Goal: Task Accomplishment & Management: Manage account settings

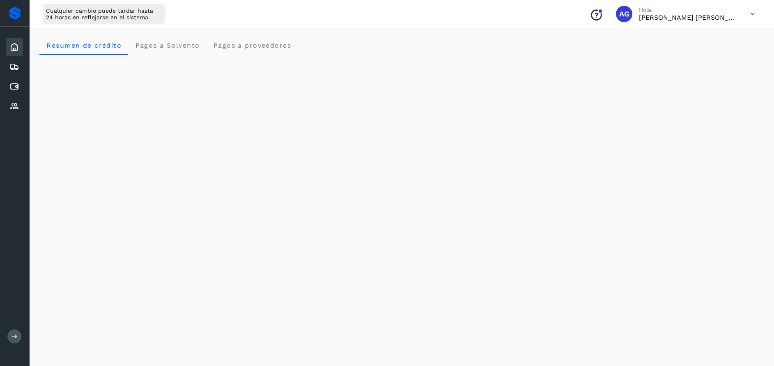
scroll to position [174, 0]
click at [11, 87] on icon at bounding box center [14, 87] width 10 height 10
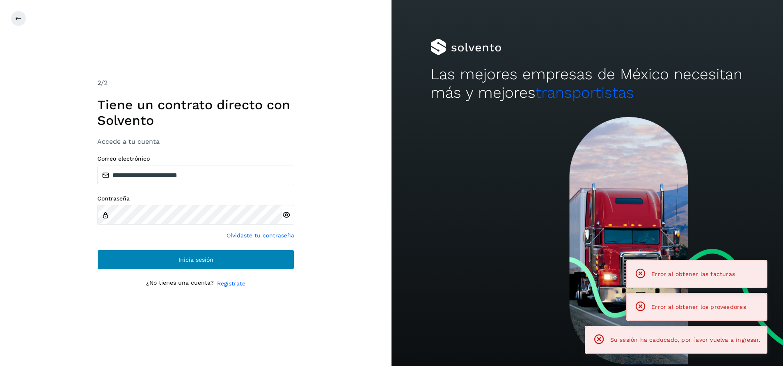
click at [246, 250] on div "**********" at bounding box center [195, 212] width 197 height 115
click at [248, 256] on button "Inicia sesión" at bounding box center [195, 260] width 197 height 20
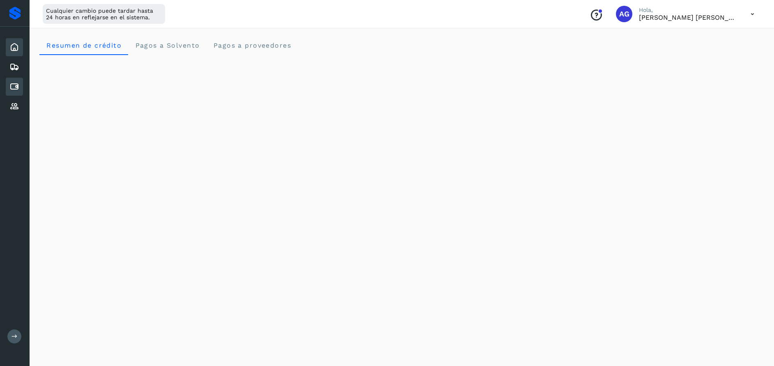
click at [16, 88] on icon at bounding box center [14, 87] width 10 height 10
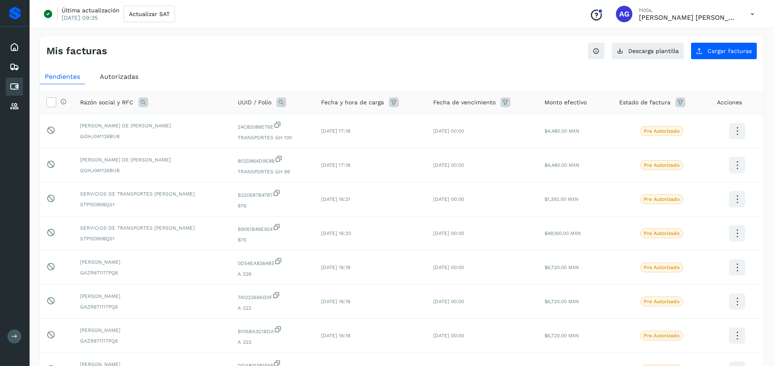
click at [142, 101] on icon at bounding box center [143, 102] width 10 height 10
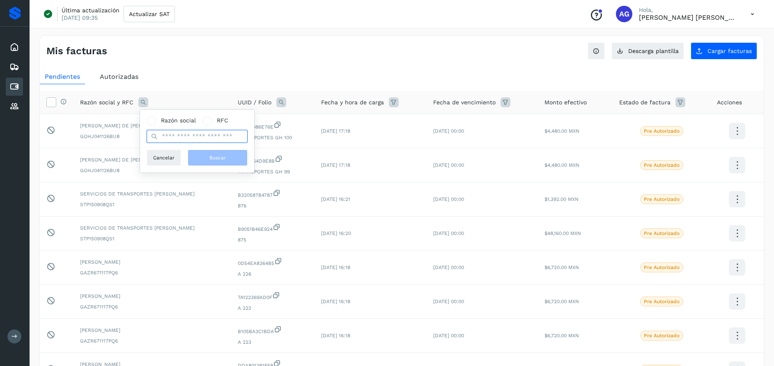
click at [214, 135] on input "text" at bounding box center [197, 136] width 101 height 13
type input "****"
click at [241, 160] on button "Buscar" at bounding box center [218, 157] width 60 height 16
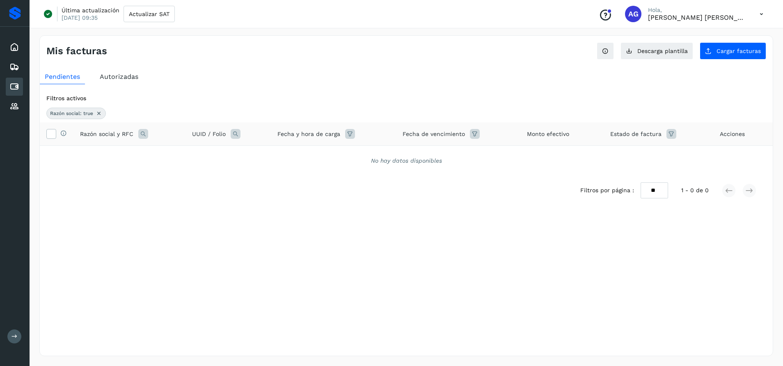
click at [122, 73] on span "Autorizadas" at bounding box center [119, 77] width 39 height 8
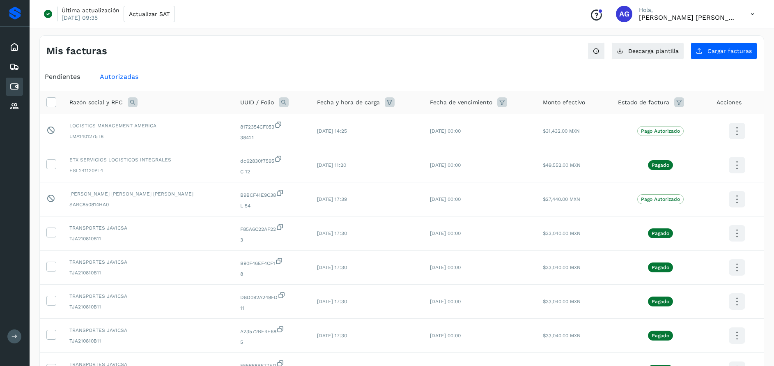
click at [132, 104] on icon at bounding box center [133, 102] width 10 height 10
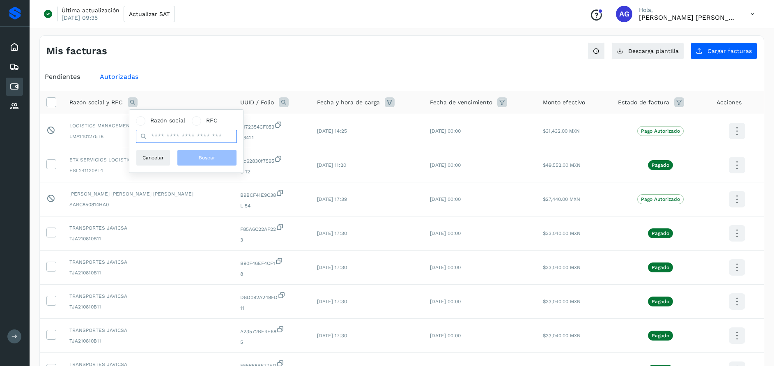
click at [186, 137] on input "text" at bounding box center [186, 136] width 101 height 13
type input "****"
click at [202, 155] on span "Buscar" at bounding box center [207, 157] width 16 height 7
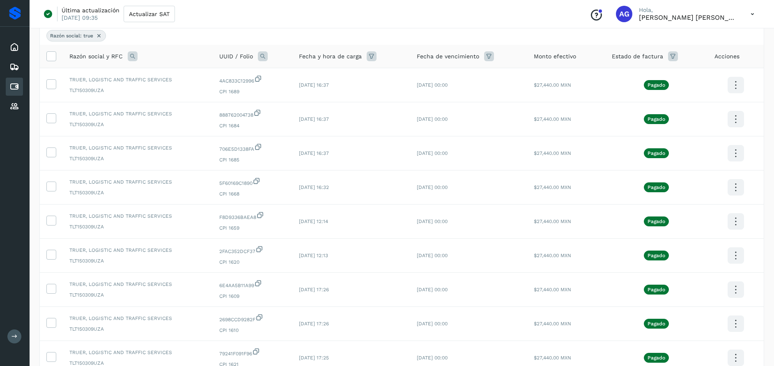
scroll to position [74, 0]
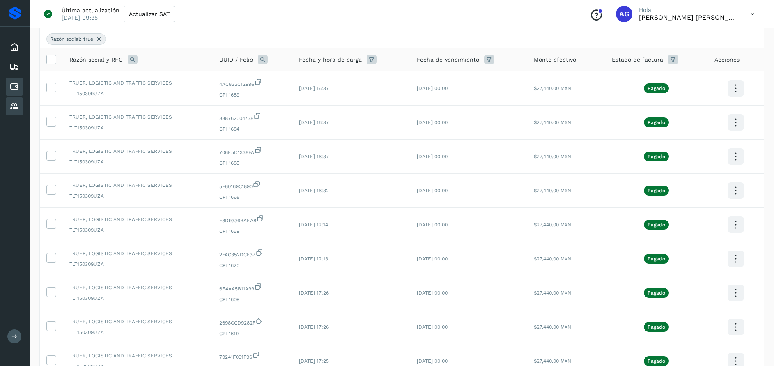
click at [16, 109] on icon at bounding box center [14, 106] width 10 height 10
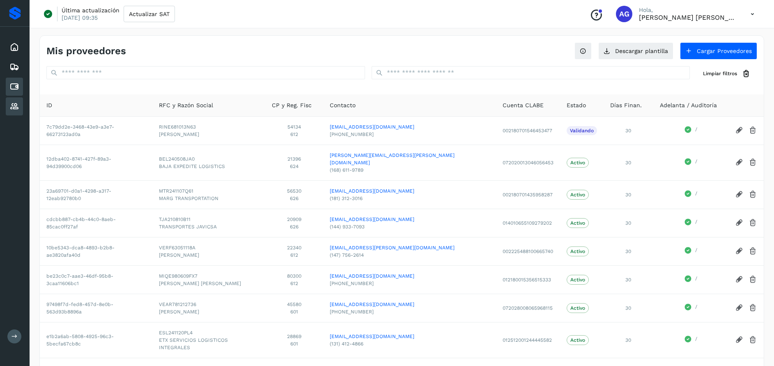
click at [13, 85] on icon at bounding box center [14, 87] width 10 height 10
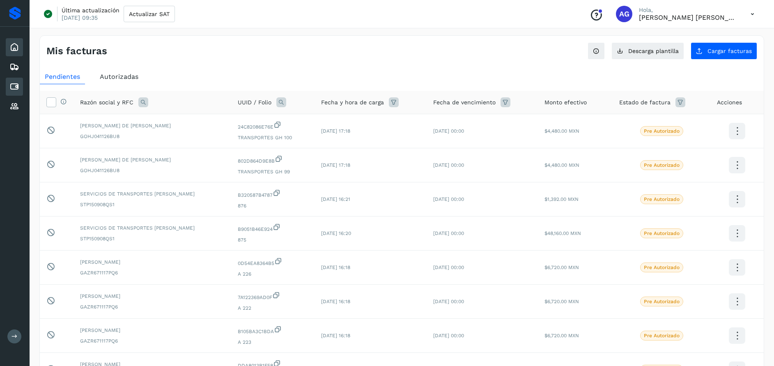
click at [20, 45] on div "Inicio" at bounding box center [14, 47] width 17 height 18
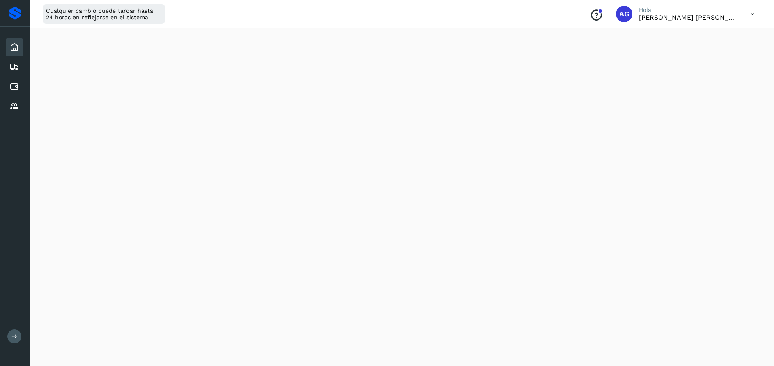
scroll to position [379, 0]
click at [17, 87] on icon at bounding box center [14, 87] width 10 height 10
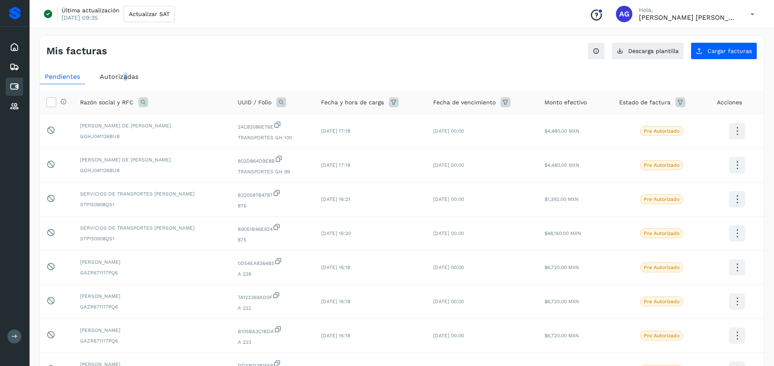
click at [125, 78] on span "Autorizadas" at bounding box center [119, 77] width 39 height 8
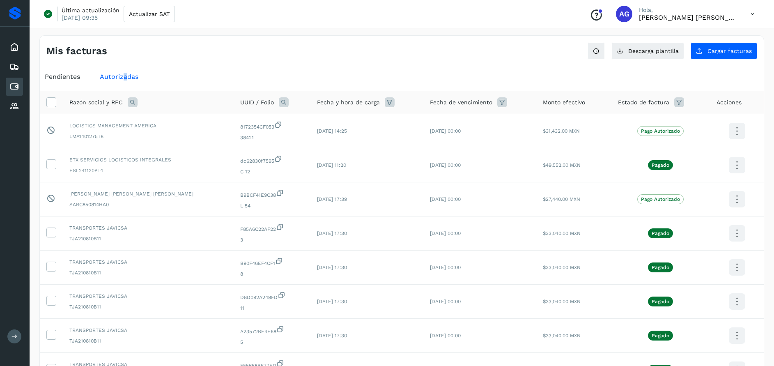
click at [134, 107] on icon at bounding box center [133, 102] width 10 height 10
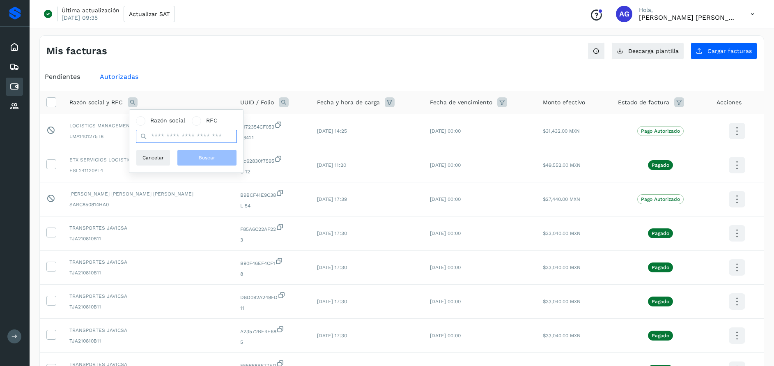
click at [200, 133] on input "text" at bounding box center [186, 136] width 101 height 13
type input "****"
click at [207, 157] on span "Buscar" at bounding box center [207, 157] width 16 height 7
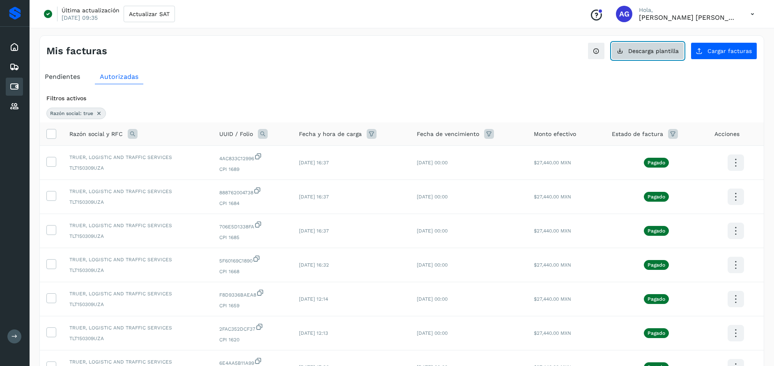
click at [650, 52] on span "Descarga plantilla" at bounding box center [653, 51] width 50 height 6
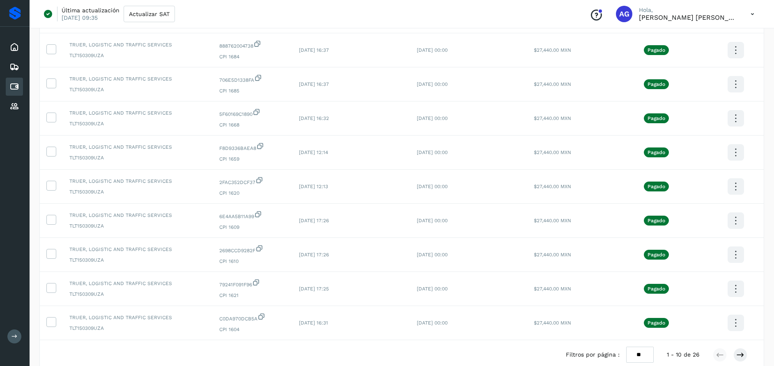
scroll to position [190, 0]
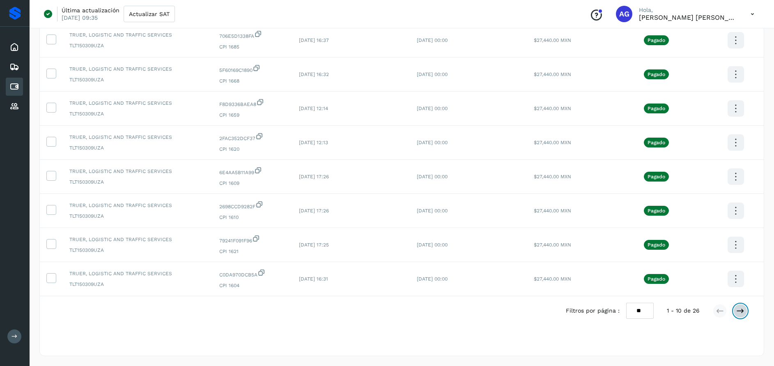
click at [739, 308] on icon at bounding box center [740, 311] width 8 height 8
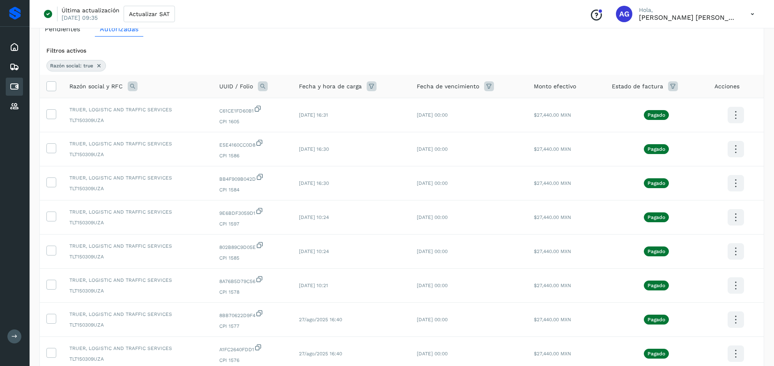
scroll to position [38, 0]
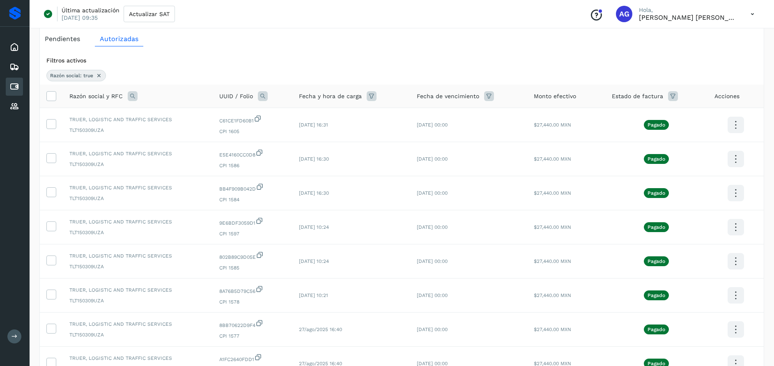
click at [371, 94] on icon at bounding box center [372, 96] width 10 height 10
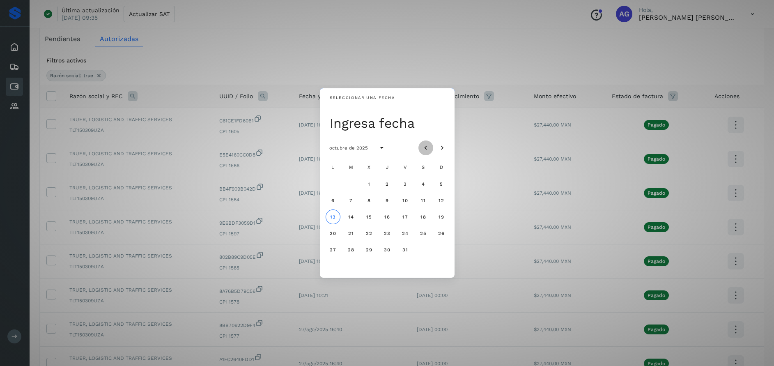
click at [427, 145] on icon "Mes anterior" at bounding box center [426, 148] width 8 height 8
click at [404, 232] on span "22" at bounding box center [404, 233] width 7 height 6
click at [488, 53] on div "Seleccionar una fecha vie, 22 ago agosto de 2025 L M X J V S D 1 2 3 4 5 6 7 8 …" at bounding box center [387, 183] width 774 height 366
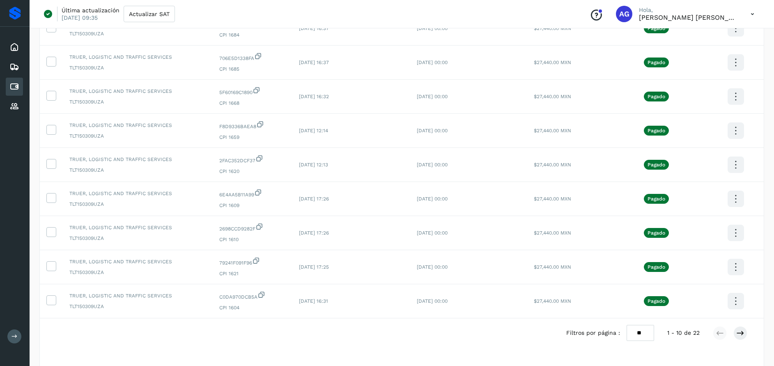
scroll to position [60, 0]
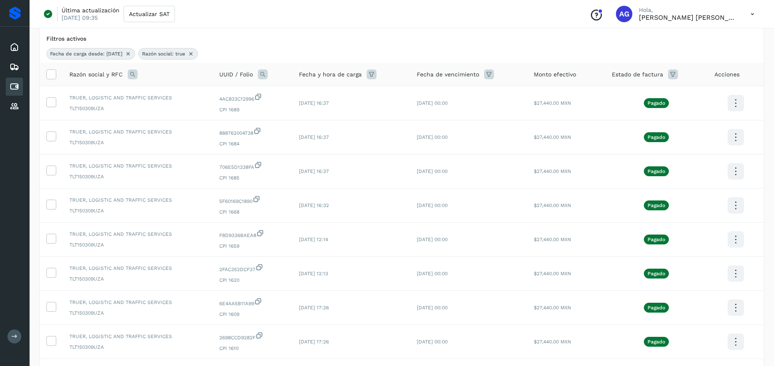
click at [369, 75] on icon at bounding box center [372, 74] width 10 height 10
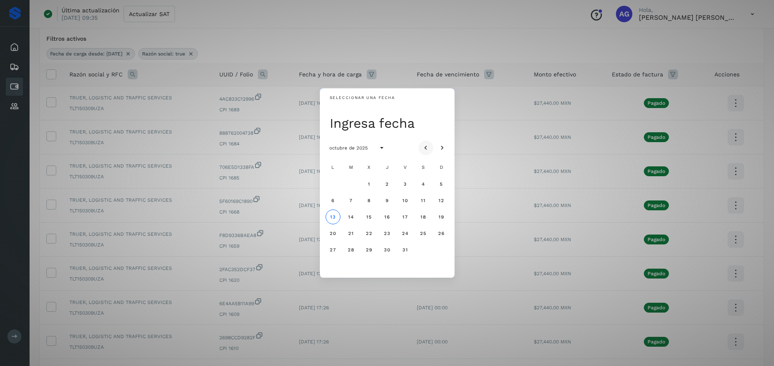
click at [424, 150] on icon "Mes anterior" at bounding box center [426, 148] width 8 height 8
click at [383, 232] on button "21" at bounding box center [387, 233] width 15 height 15
click at [402, 232] on span "22" at bounding box center [404, 233] width 7 height 6
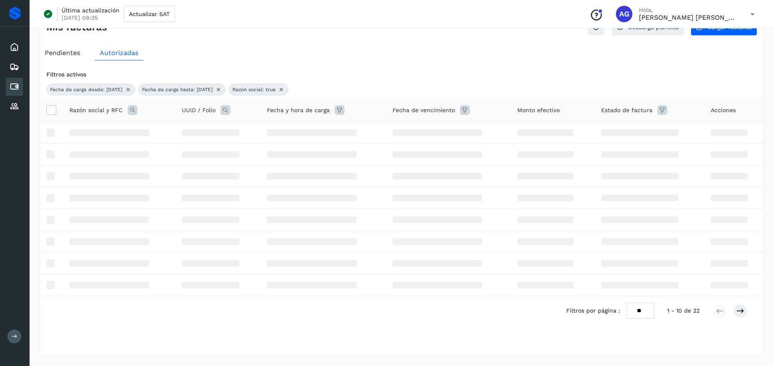
scroll to position [0, 0]
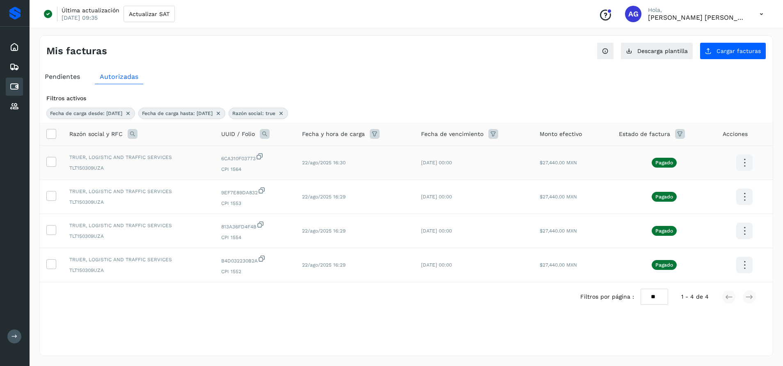
click at [260, 158] on icon at bounding box center [260, 156] width 8 height 9
click at [260, 195] on icon at bounding box center [262, 190] width 8 height 9
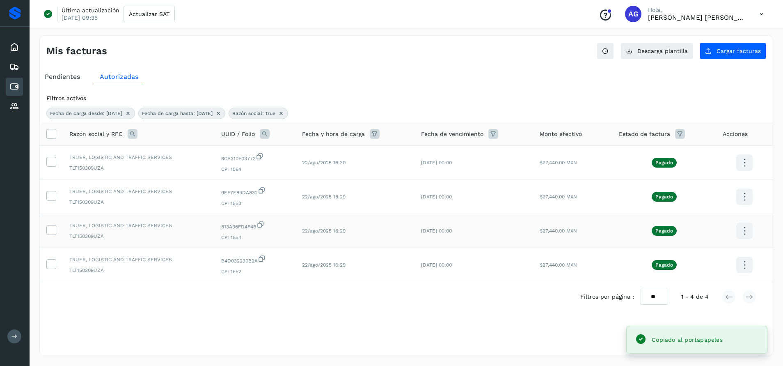
click at [260, 223] on icon at bounding box center [261, 224] width 8 height 9
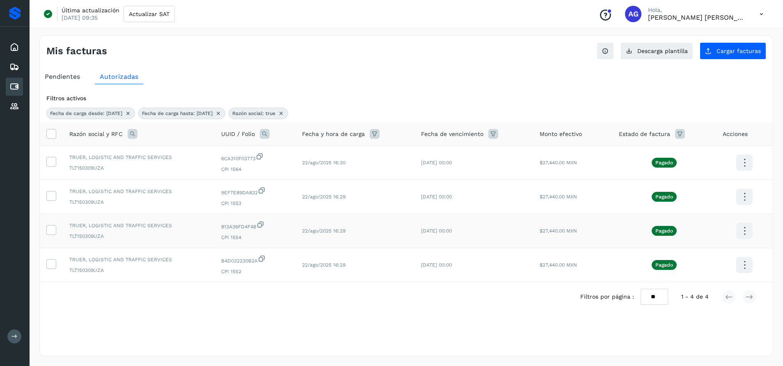
click at [262, 224] on icon at bounding box center [261, 224] width 8 height 9
click at [259, 257] on icon at bounding box center [262, 258] width 8 height 9
click at [222, 113] on icon at bounding box center [218, 113] width 7 height 7
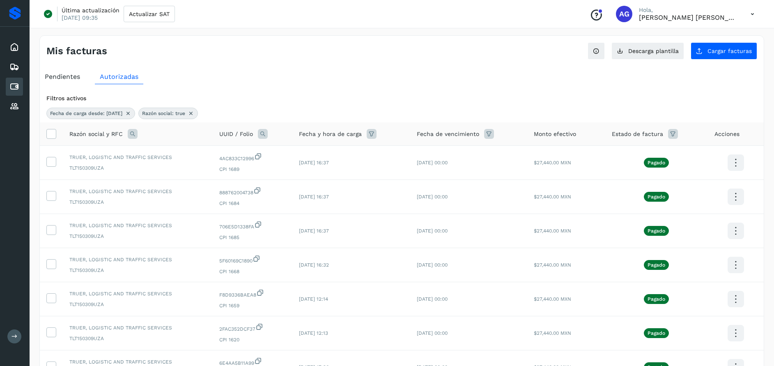
click at [368, 132] on icon at bounding box center [372, 134] width 10 height 10
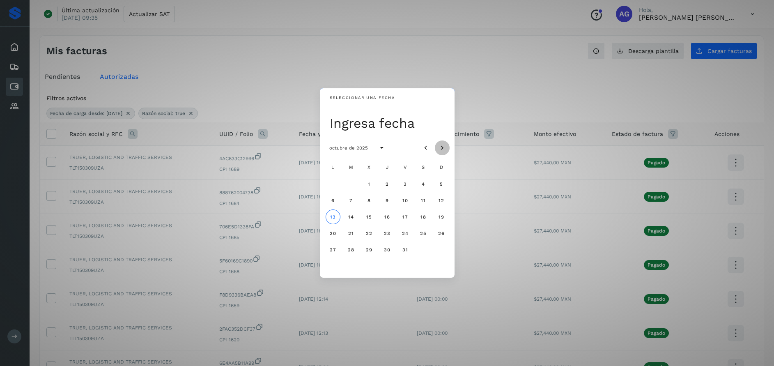
click at [442, 151] on icon "Mes siguiente" at bounding box center [442, 148] width 8 height 8
click at [424, 148] on icon "Mes anterior" at bounding box center [426, 148] width 8 height 8
click at [337, 236] on button "22" at bounding box center [333, 233] width 15 height 15
click at [352, 235] on span "23" at bounding box center [350, 233] width 7 height 6
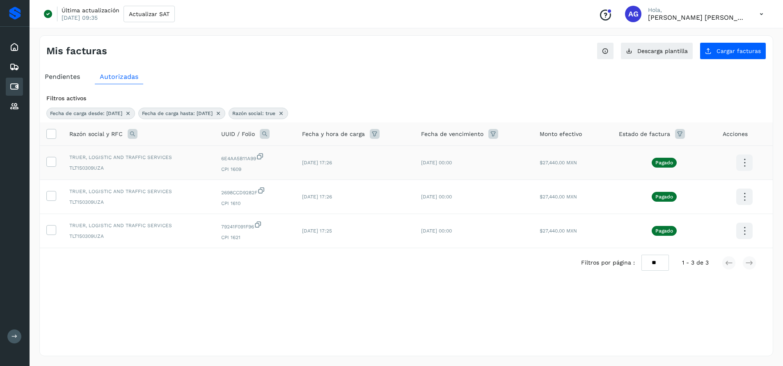
click at [262, 158] on icon at bounding box center [260, 156] width 8 height 9
click at [262, 191] on icon at bounding box center [261, 190] width 8 height 9
click at [260, 224] on icon at bounding box center [258, 224] width 8 height 9
click at [222, 114] on icon at bounding box center [218, 113] width 7 height 7
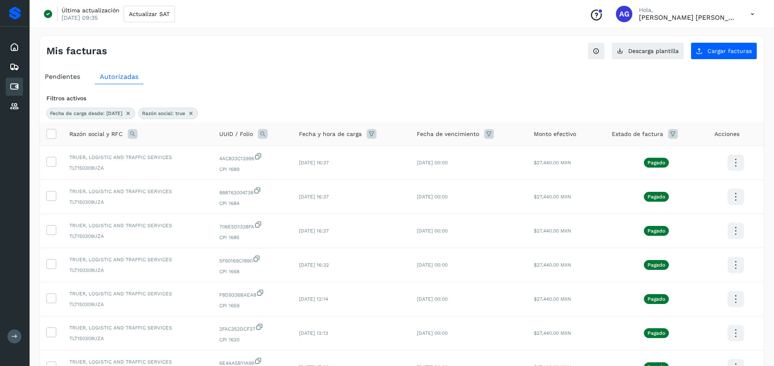
click at [367, 130] on icon at bounding box center [372, 134] width 10 height 10
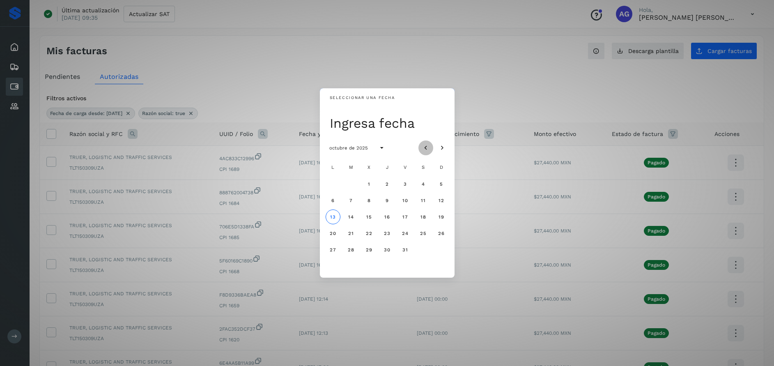
click at [426, 144] on icon "Mes anterior" at bounding box center [426, 148] width 8 height 8
click at [372, 236] on span "20" at bounding box center [368, 233] width 7 height 6
click at [407, 230] on span "22" at bounding box center [404, 233] width 7 height 6
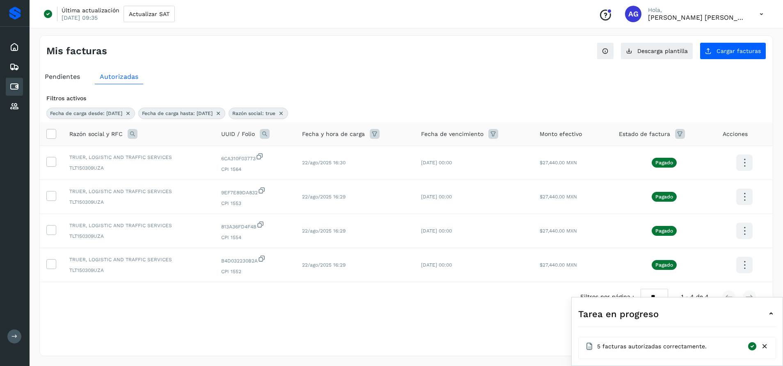
click at [222, 113] on icon at bounding box center [218, 113] width 7 height 7
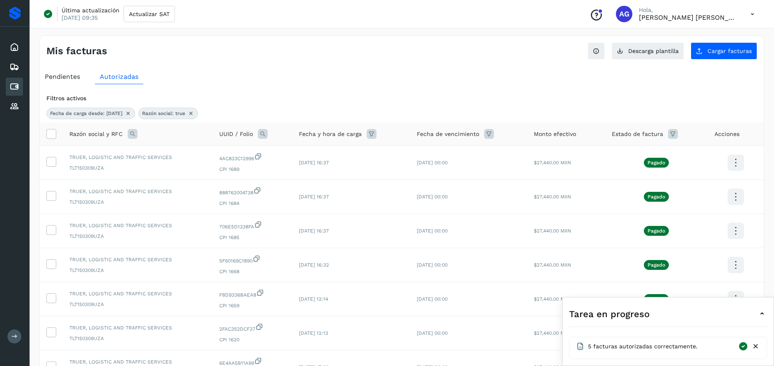
click at [262, 134] on icon at bounding box center [263, 134] width 10 height 10
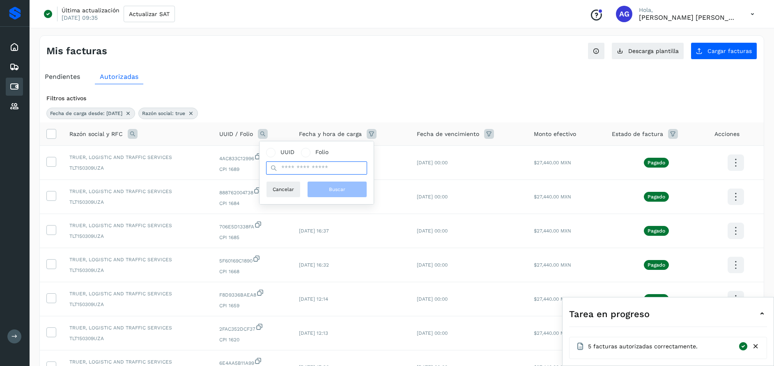
click at [287, 170] on input "text" at bounding box center [316, 167] width 101 height 13
paste input "**********"
type input "**********"
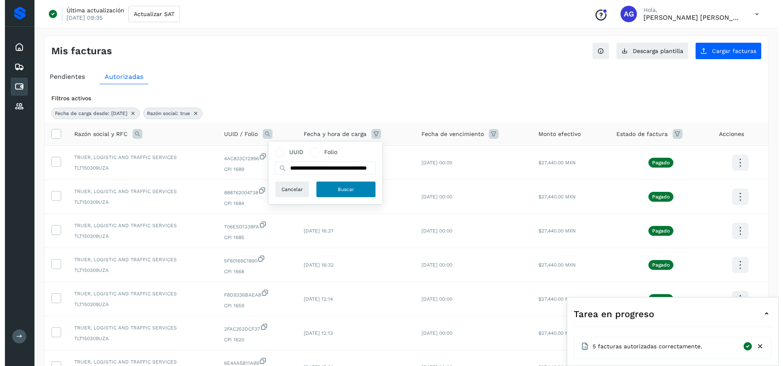
scroll to position [0, 0]
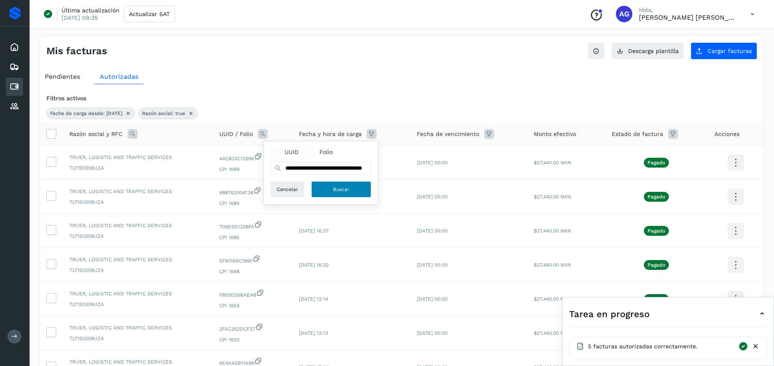
click at [344, 193] on span "Buscar" at bounding box center [341, 189] width 16 height 7
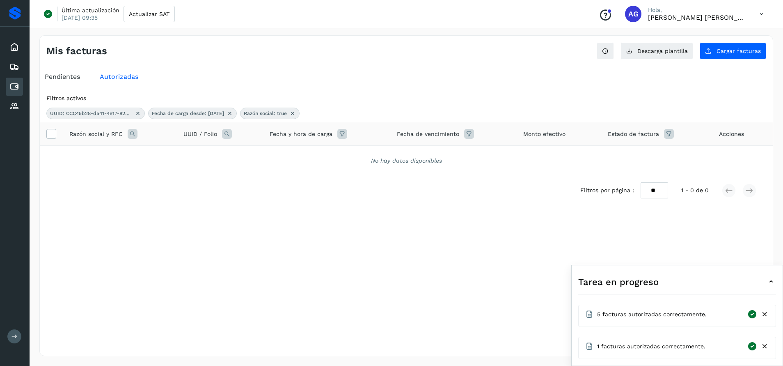
click at [228, 132] on icon at bounding box center [227, 134] width 10 height 10
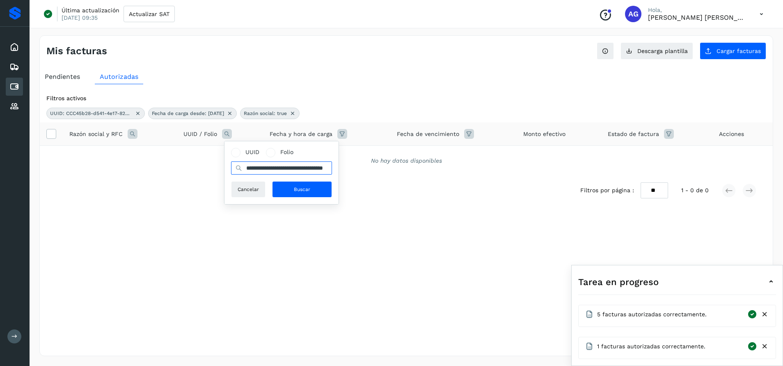
click at [305, 165] on input "**********" at bounding box center [281, 167] width 101 height 13
type input "*"
paste input "**********"
type input "**********"
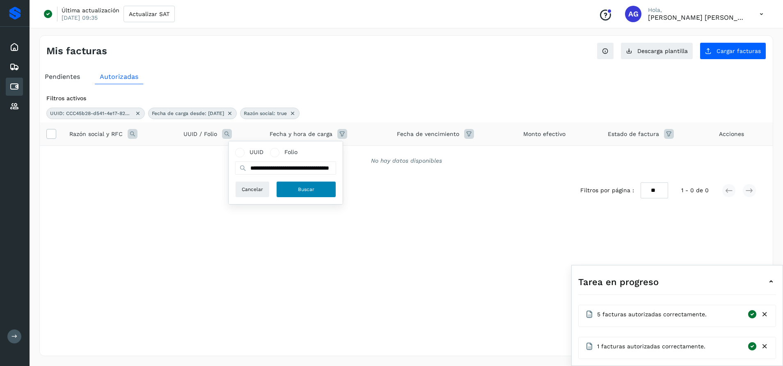
click at [313, 192] on span "Buscar" at bounding box center [306, 189] width 16 height 7
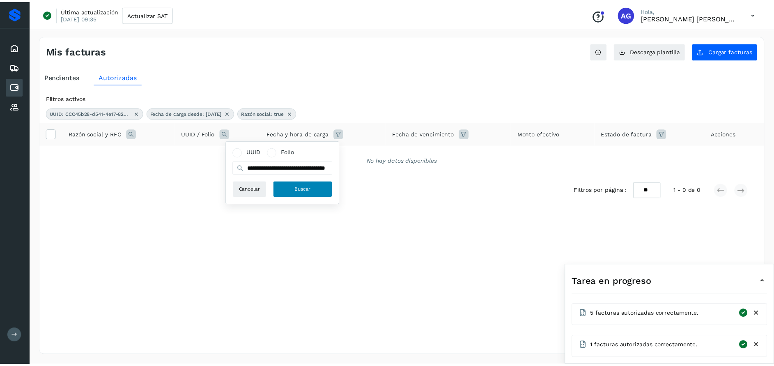
scroll to position [0, 0]
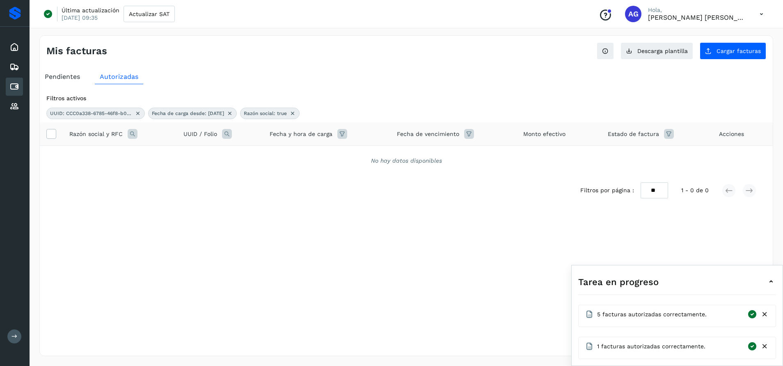
click at [300, 109] on div "Razón social: true" at bounding box center [270, 113] width 60 height 11
click at [296, 113] on icon at bounding box center [292, 113] width 7 height 7
click at [233, 116] on icon at bounding box center [230, 113] width 7 height 7
click at [140, 116] on icon at bounding box center [138, 113] width 7 height 7
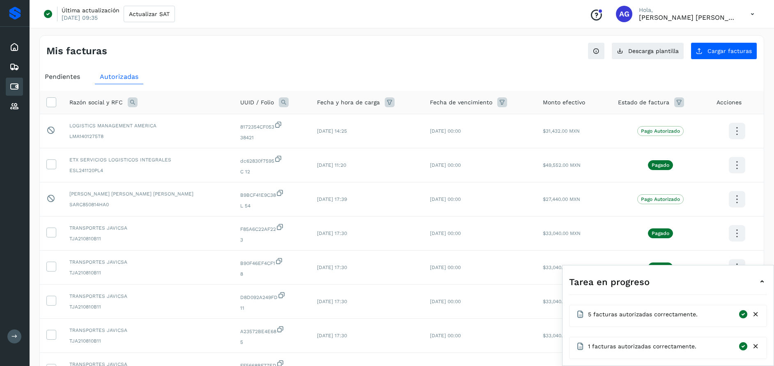
click at [268, 103] on div "UUID / Folio" at bounding box center [272, 102] width 64 height 10
click at [279, 103] on icon at bounding box center [284, 102] width 10 height 10
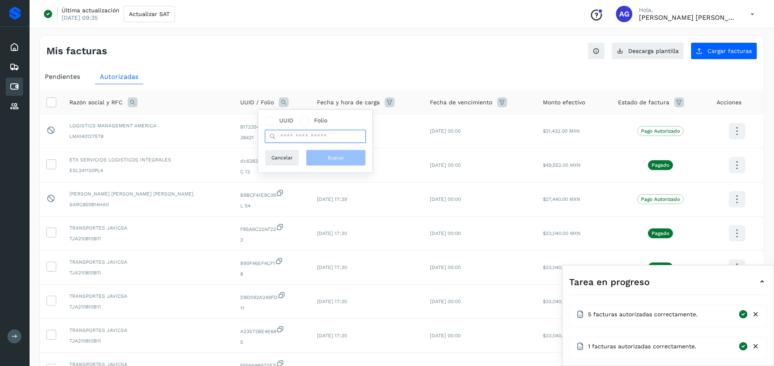
click at [292, 138] on input "text" at bounding box center [315, 136] width 101 height 13
paste input "**********"
type input "**********"
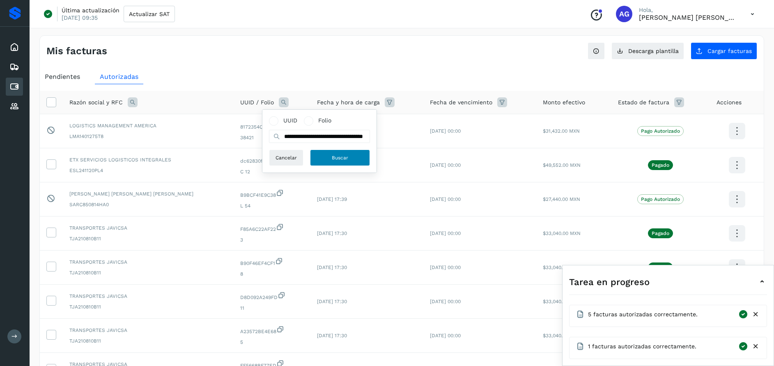
click at [337, 156] on span "Buscar" at bounding box center [340, 157] width 16 height 7
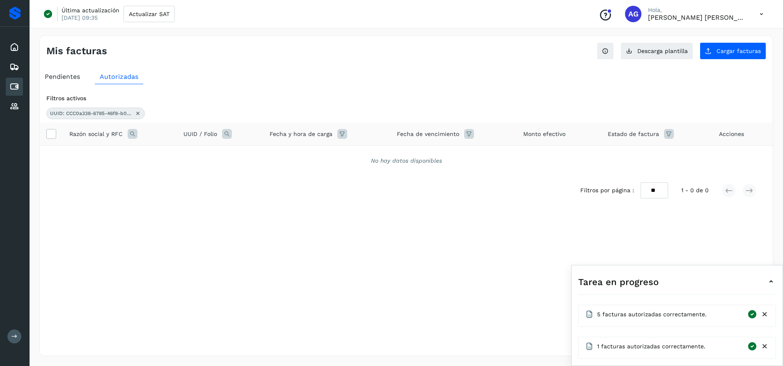
click at [228, 136] on icon at bounding box center [227, 134] width 10 height 10
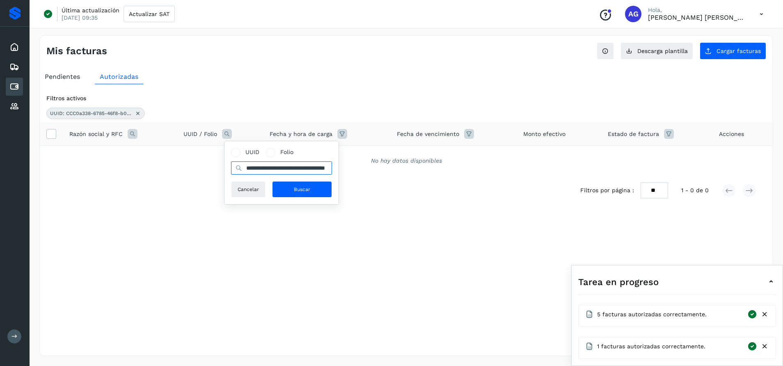
click at [288, 170] on input "**********" at bounding box center [281, 167] width 101 height 13
type input "*"
click at [138, 112] on icon at bounding box center [138, 113] width 7 height 7
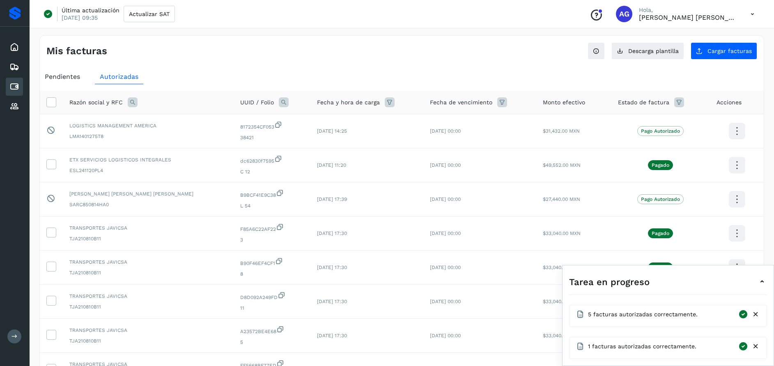
click at [279, 103] on icon at bounding box center [284, 102] width 10 height 10
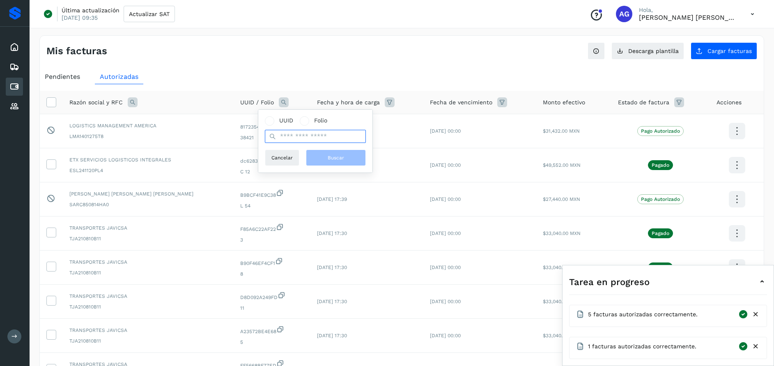
click at [306, 136] on input "text" at bounding box center [315, 136] width 101 height 13
paste input "**********"
type input "**********"
click at [335, 153] on button "Buscar" at bounding box center [336, 157] width 60 height 16
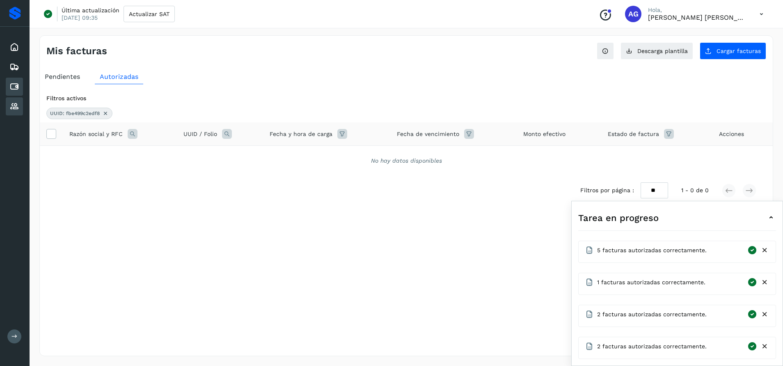
click at [12, 105] on icon at bounding box center [14, 106] width 10 height 10
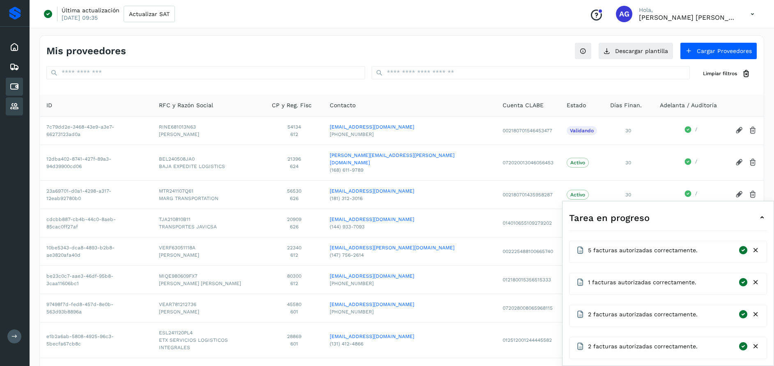
click at [10, 85] on icon at bounding box center [14, 87] width 10 height 10
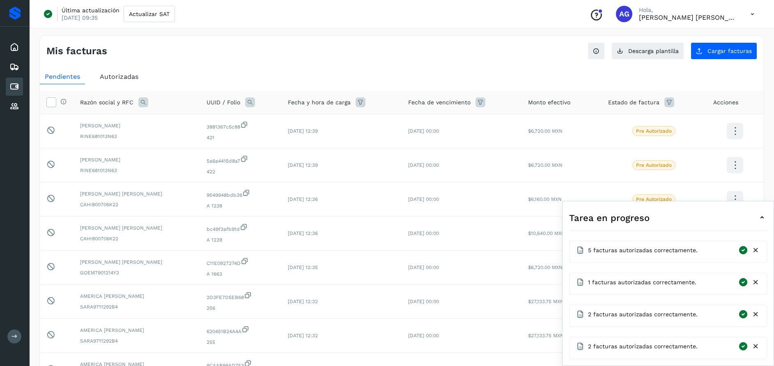
click at [119, 76] on span "Autorizadas" at bounding box center [119, 77] width 39 height 8
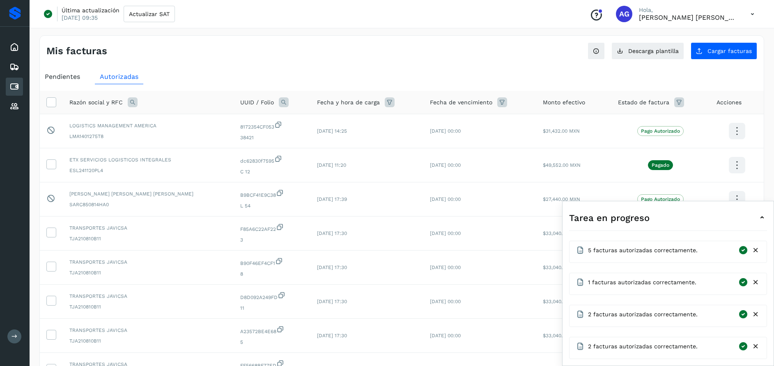
click at [133, 101] on icon at bounding box center [133, 102] width 10 height 10
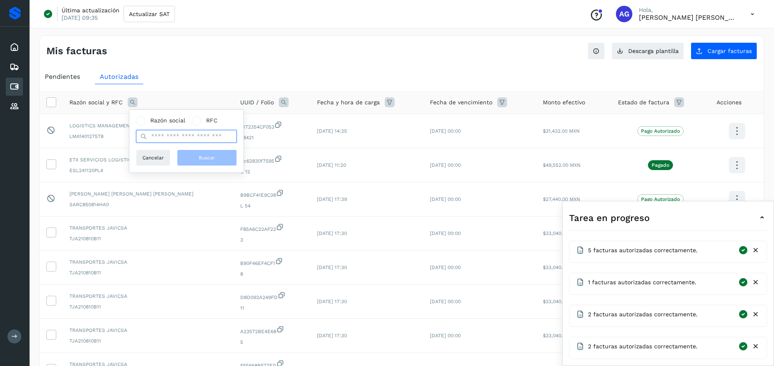
click at [171, 135] on input "text" at bounding box center [186, 136] width 101 height 13
type input "****"
click at [213, 157] on span "Buscar" at bounding box center [207, 157] width 16 height 7
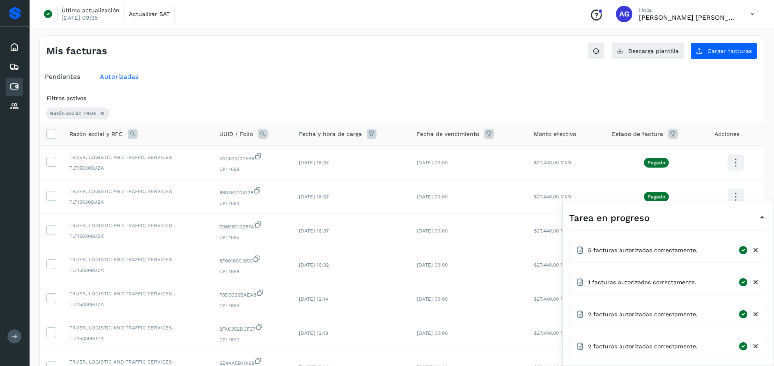
click at [761, 218] on icon at bounding box center [762, 218] width 10 height 10
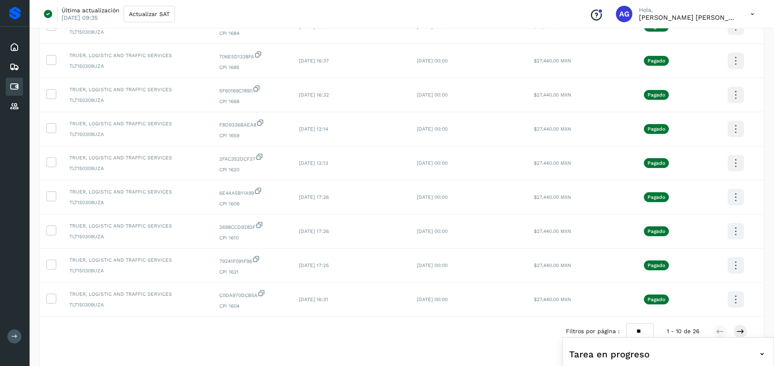
scroll to position [190, 0]
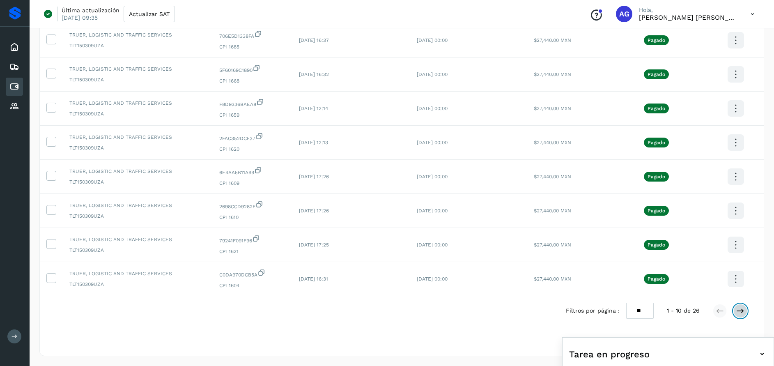
click at [743, 312] on icon at bounding box center [740, 311] width 8 height 8
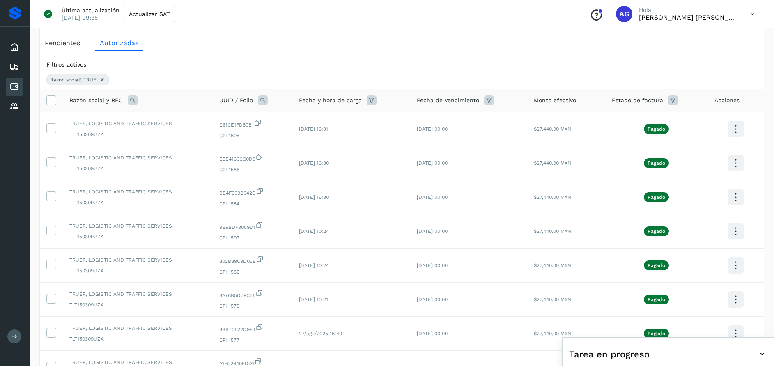
scroll to position [27, 0]
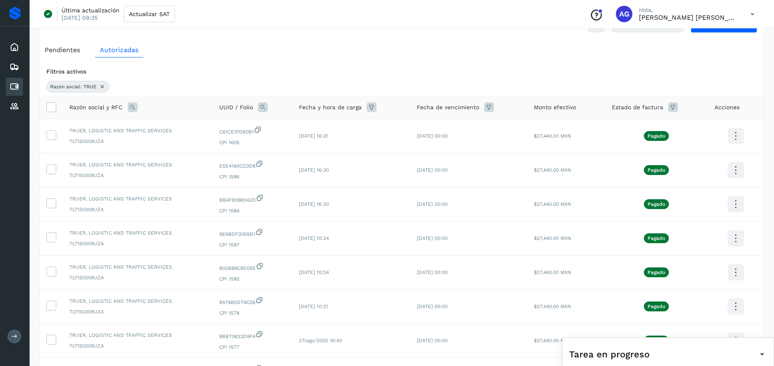
click at [264, 104] on icon at bounding box center [263, 107] width 10 height 10
click at [294, 146] on input "text" at bounding box center [316, 141] width 101 height 13
type input "********"
click at [335, 158] on button "Buscar" at bounding box center [337, 162] width 60 height 16
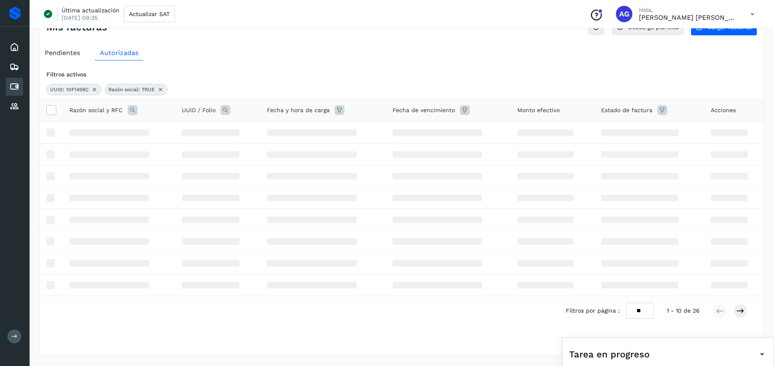
scroll to position [0, 0]
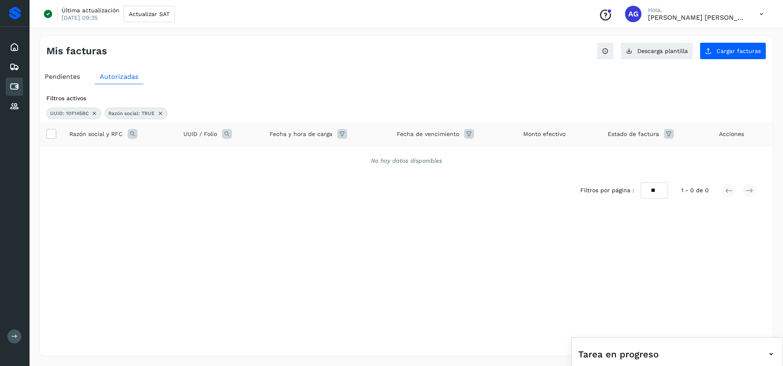
click at [161, 111] on icon at bounding box center [160, 113] width 7 height 7
click at [95, 113] on icon at bounding box center [94, 113] width 7 height 7
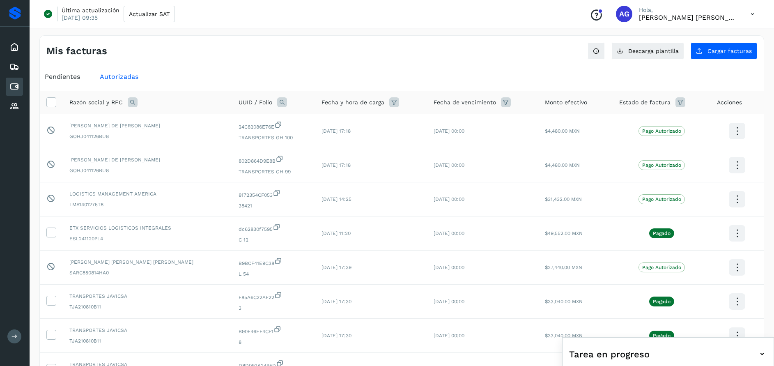
click at [135, 101] on icon at bounding box center [133, 102] width 10 height 10
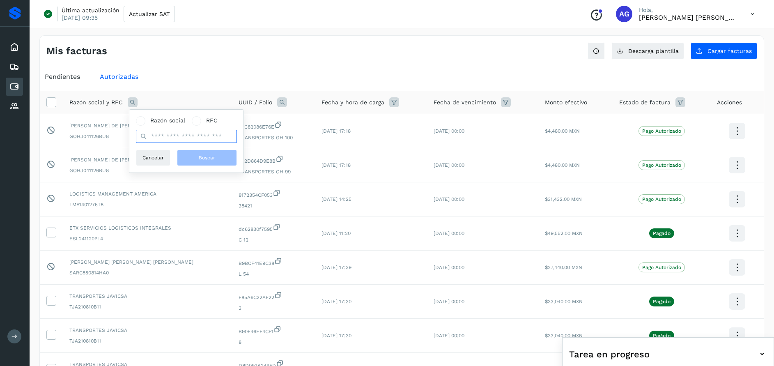
click at [198, 137] on input "text" at bounding box center [186, 136] width 101 height 13
type input "****"
click at [220, 161] on button "Buscar" at bounding box center [207, 157] width 60 height 16
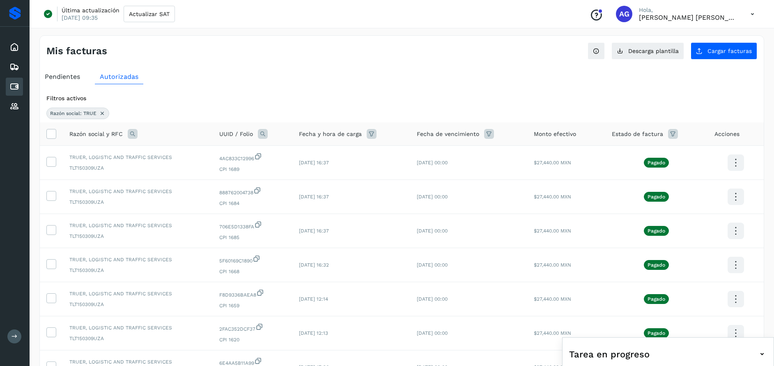
click at [261, 133] on icon at bounding box center [263, 134] width 10 height 10
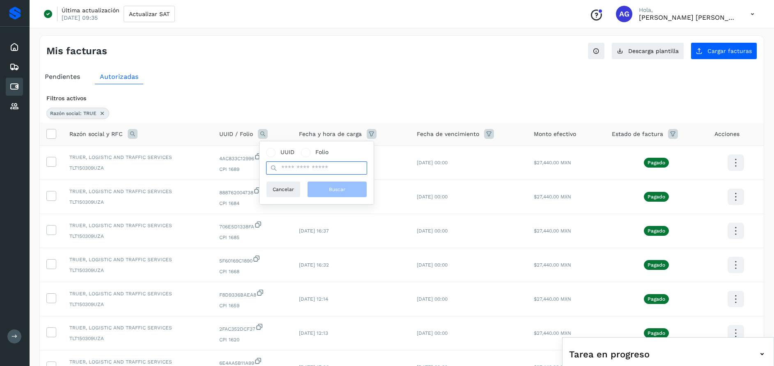
click at [291, 173] on input "text" at bounding box center [316, 167] width 101 height 13
type input "*"
type input "********"
click at [344, 191] on span "Buscar" at bounding box center [337, 189] width 16 height 7
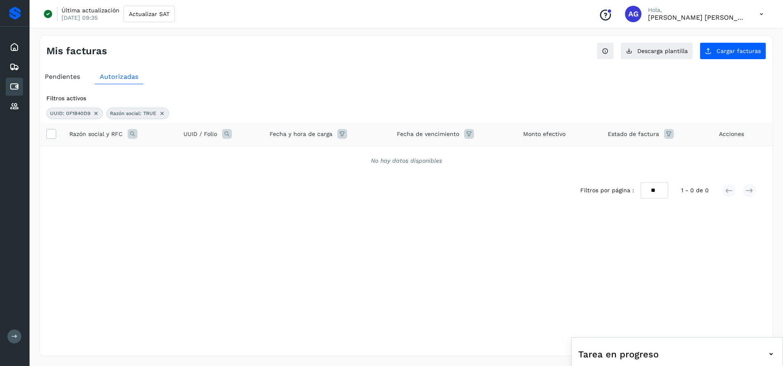
click at [96, 112] on icon at bounding box center [96, 113] width 7 height 7
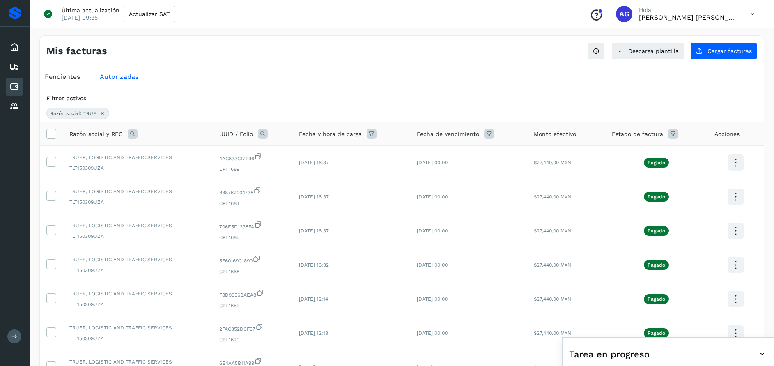
click at [371, 132] on icon at bounding box center [372, 134] width 10 height 10
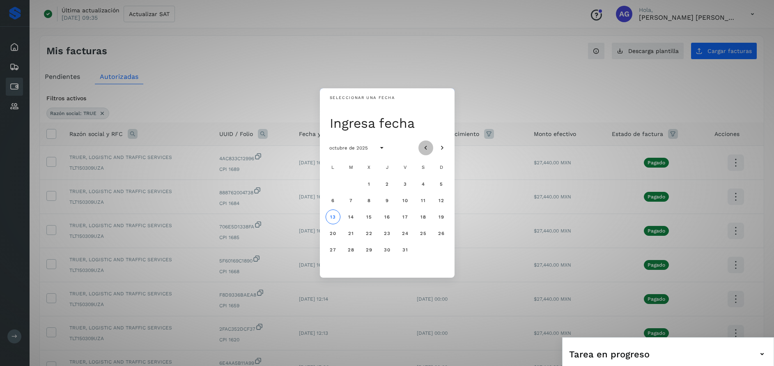
click at [428, 144] on icon "Mes anterior" at bounding box center [426, 148] width 8 height 8
click at [388, 235] on span "21" at bounding box center [387, 233] width 6 height 6
click at [420, 234] on span "23" at bounding box center [423, 233] width 7 height 6
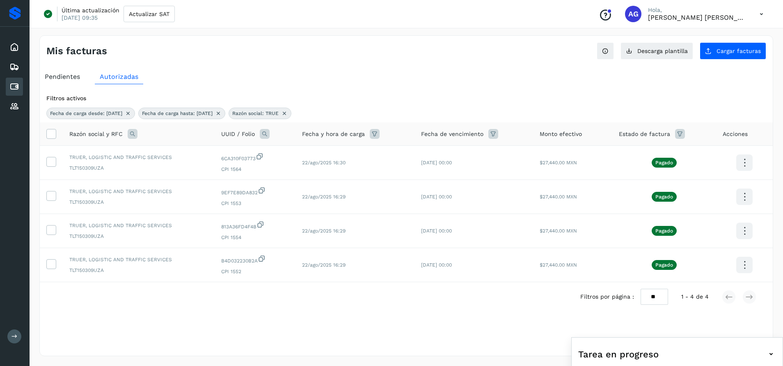
click at [225, 134] on span "UUID / Folio" at bounding box center [238, 134] width 34 height 9
click at [225, 132] on span "UUID / Folio" at bounding box center [238, 134] width 34 height 9
drag, startPoint x: 225, startPoint y: 132, endPoint x: 247, endPoint y: 132, distance: 21.8
click at [225, 132] on span "UUID / Folio" at bounding box center [238, 134] width 34 height 9
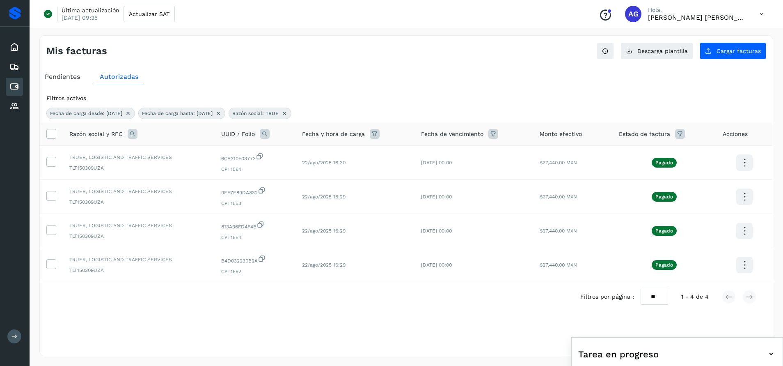
click at [268, 131] on icon at bounding box center [265, 134] width 10 height 10
click at [273, 151] on span at bounding box center [273, 152] width 5 height 5
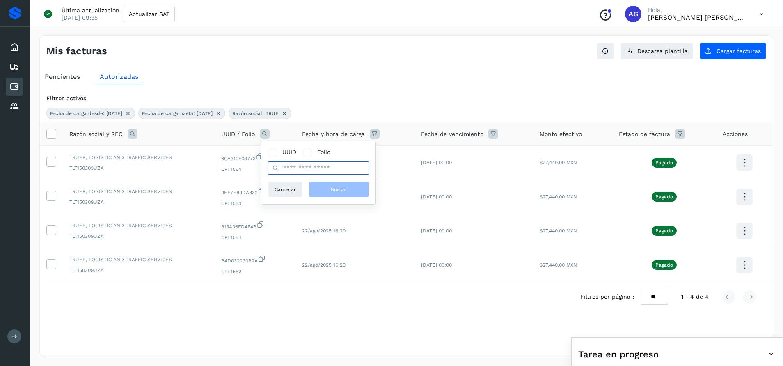
click at [291, 173] on input "text" at bounding box center [318, 167] width 101 height 13
type input "********"
click at [341, 190] on span "Buscar" at bounding box center [339, 189] width 16 height 7
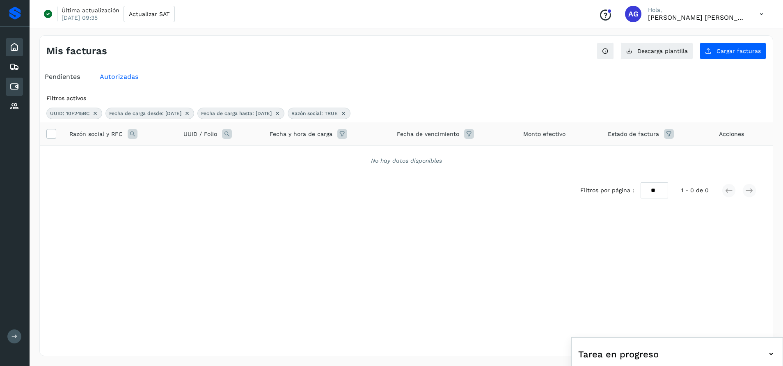
click at [14, 46] on icon at bounding box center [14, 47] width 10 height 10
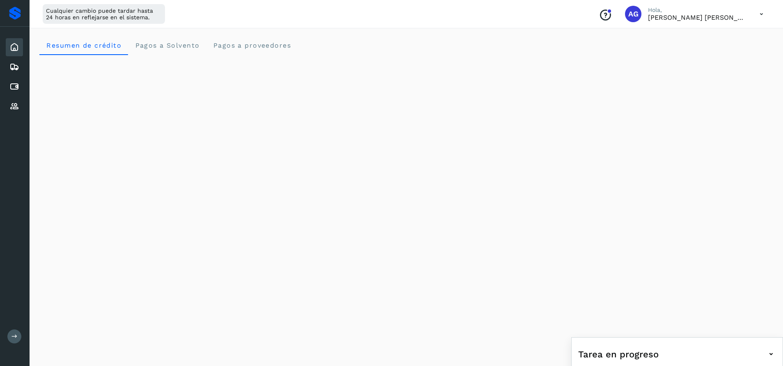
click at [23, 69] on div "Inicio Embarques Cuentas por pagar Proveedores" at bounding box center [15, 77] width 30 height 100
click at [19, 67] on div "Embarques" at bounding box center [14, 67] width 17 height 18
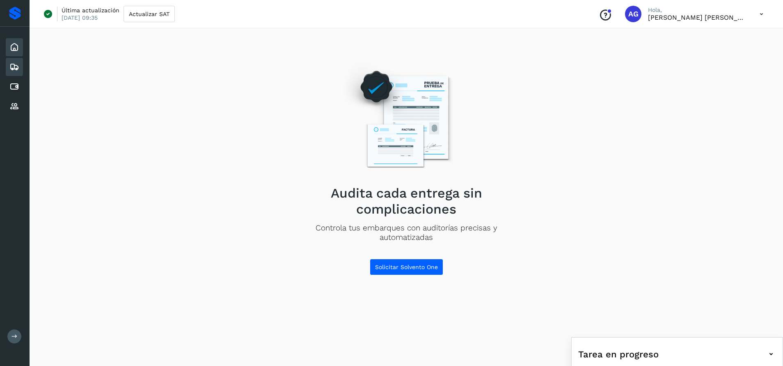
click at [17, 47] on icon at bounding box center [14, 47] width 10 height 10
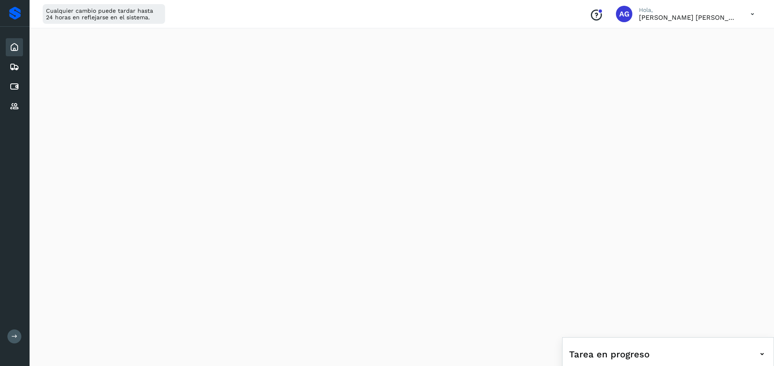
scroll to position [428, 0]
